Goal: Navigation & Orientation: Find specific page/section

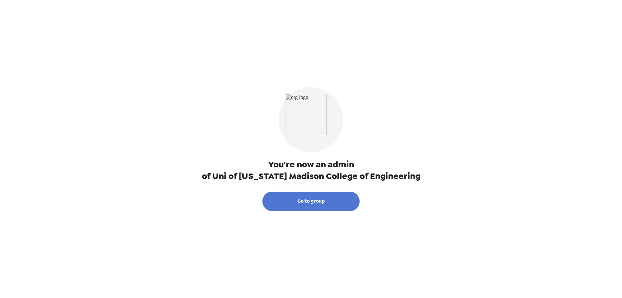
click at [314, 202] on button "Go to group" at bounding box center [310, 200] width 97 height 19
